Goal: Ask a question

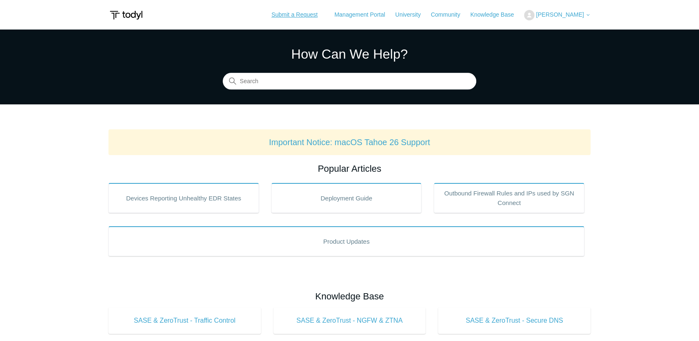
click at [310, 16] on link "Submit a Request" at bounding box center [294, 15] width 63 height 14
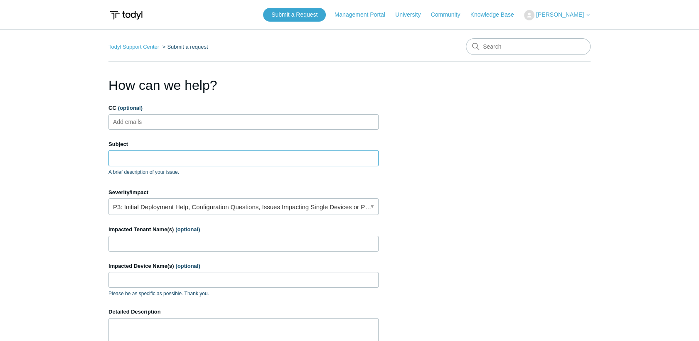
click at [161, 162] on input "Subject" at bounding box center [243, 158] width 270 height 16
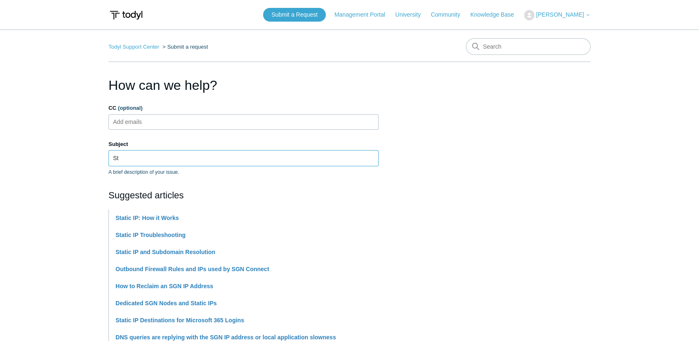
type input "S"
